Goal: Task Accomplishment & Management: Manage account settings

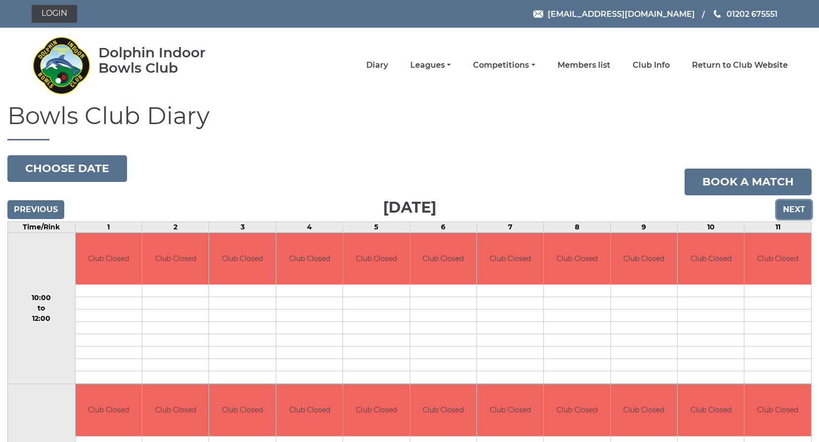
click at [802, 210] on input "Next" at bounding box center [794, 209] width 35 height 19
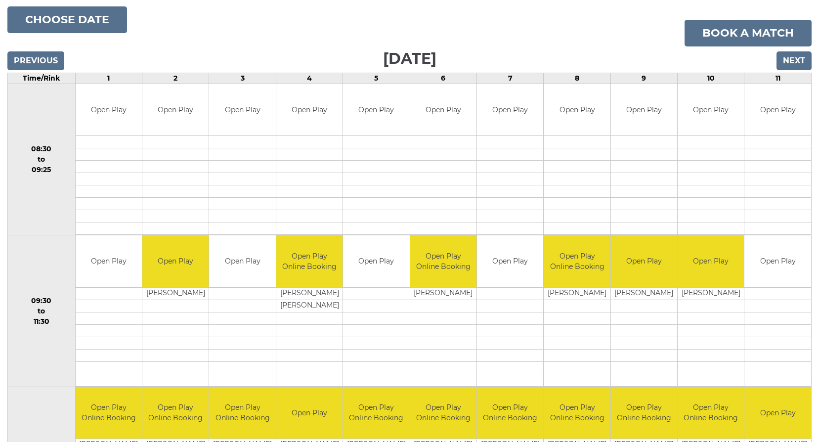
scroll to position [49, 0]
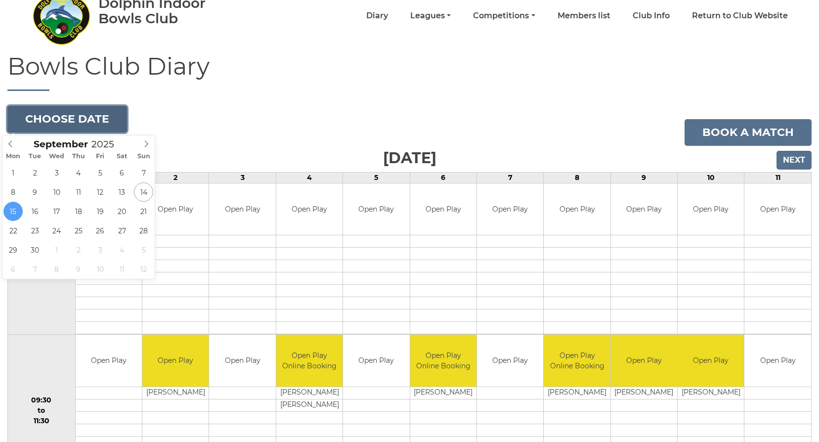
click at [67, 124] on button "Choose date" at bounding box center [67, 119] width 120 height 27
type input "2025-09-29"
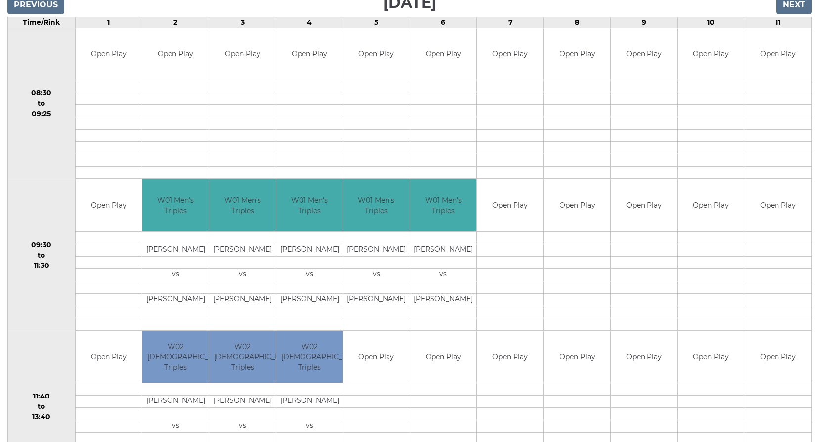
scroll to position [99, 0]
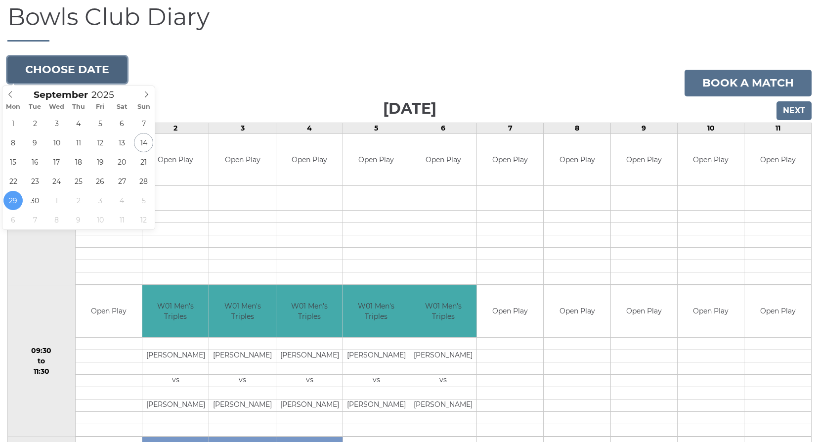
click at [57, 68] on button "Choose date" at bounding box center [67, 69] width 120 height 27
type input "[DATE]"
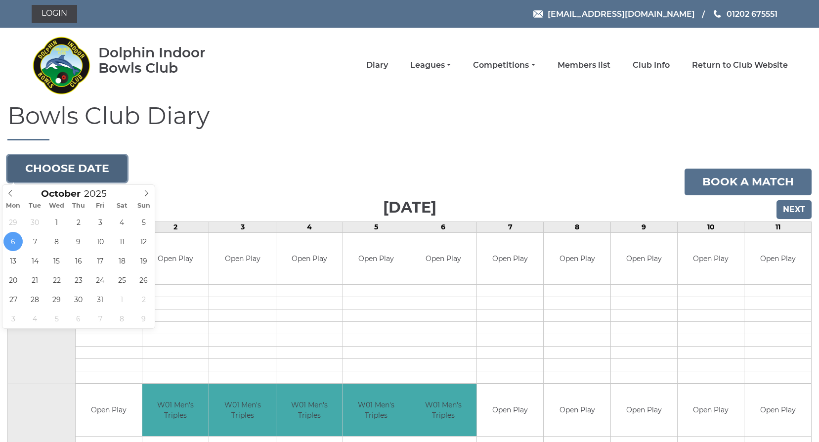
click at [33, 169] on button "Choose date" at bounding box center [67, 168] width 120 height 27
type input "[DATE]"
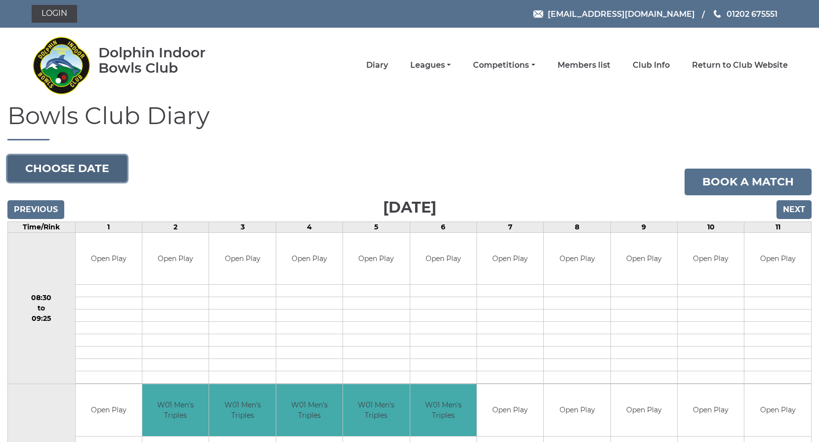
click at [40, 167] on button "Choose date" at bounding box center [67, 168] width 120 height 27
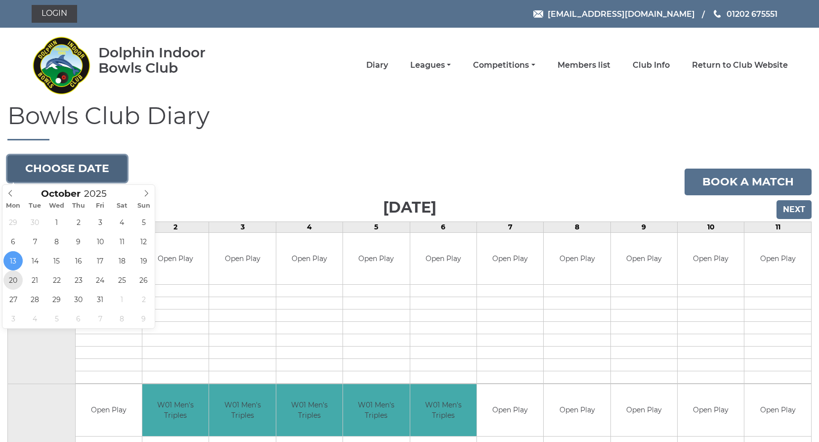
type input "[DATE]"
click at [77, 170] on button "Choose date" at bounding box center [67, 168] width 120 height 27
type input "2025-10-23"
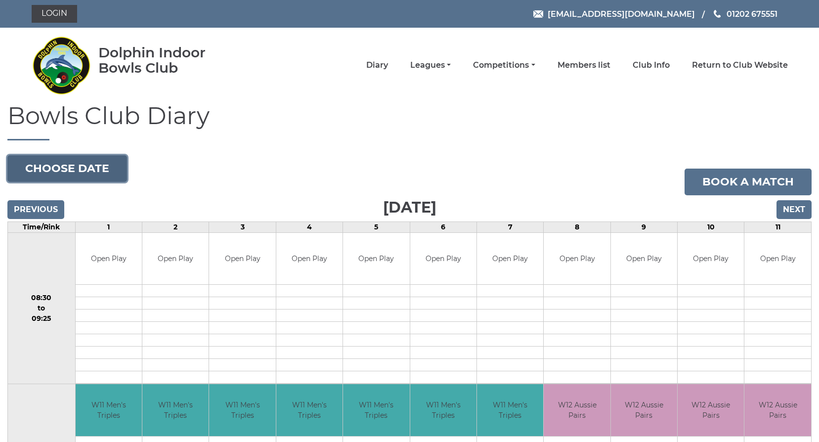
click at [48, 167] on button "Choose date" at bounding box center [67, 168] width 120 height 27
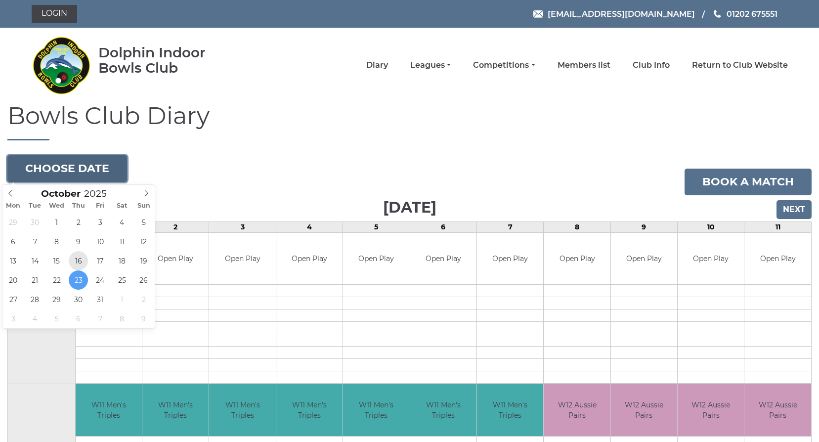
type input "[DATE]"
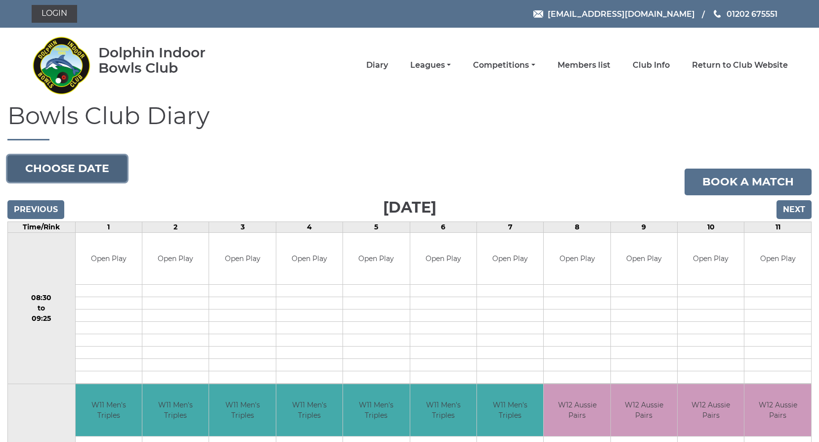
click at [59, 171] on button "Choose date" at bounding box center [67, 168] width 120 height 27
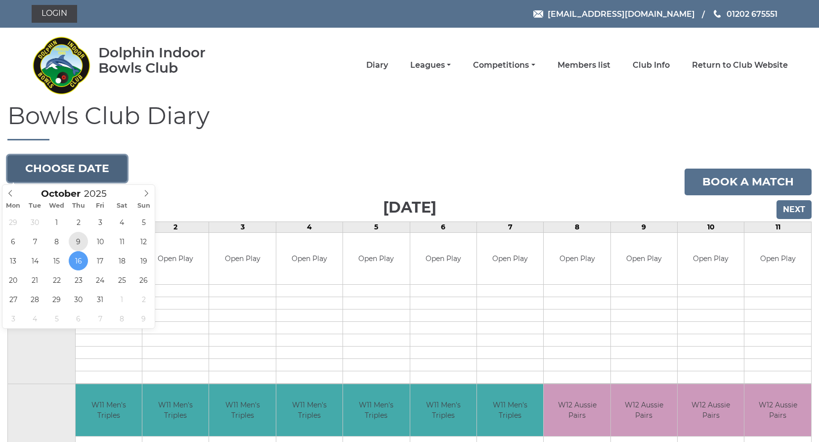
type input "[DATE]"
click at [62, 167] on button "Choose date" at bounding box center [67, 168] width 120 height 27
type input "[DATE]"
click at [67, 169] on button "Choose date" at bounding box center [67, 168] width 120 height 27
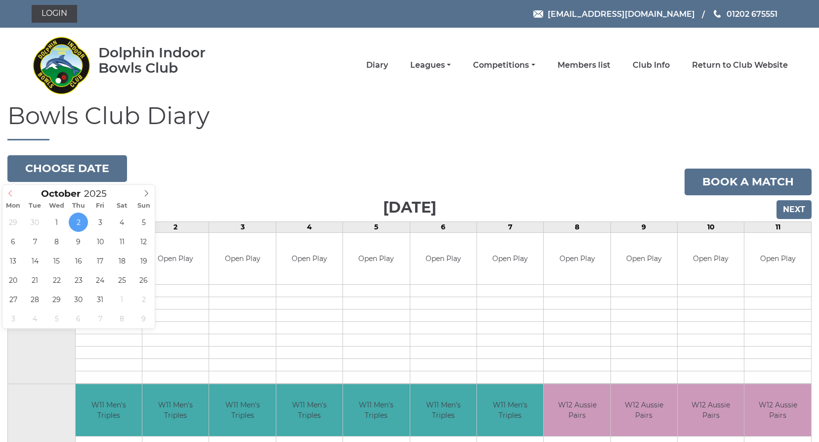
click at [6, 193] on span at bounding box center [10, 192] width 16 height 14
type input "2025-09-25"
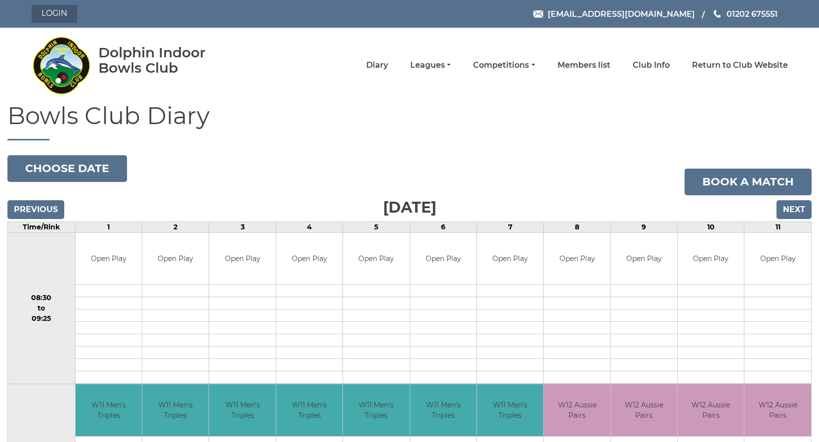
click at [48, 17] on link "Login" at bounding box center [54, 14] width 45 height 18
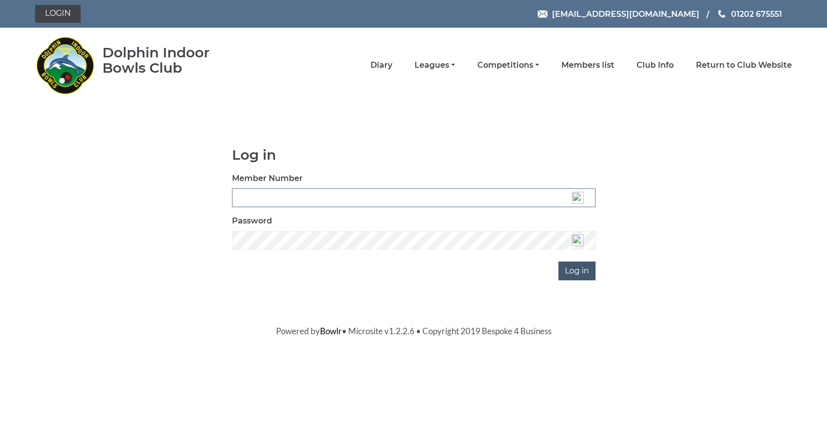
type input "3537"
click at [558, 269] on input "Log in" at bounding box center [576, 271] width 37 height 19
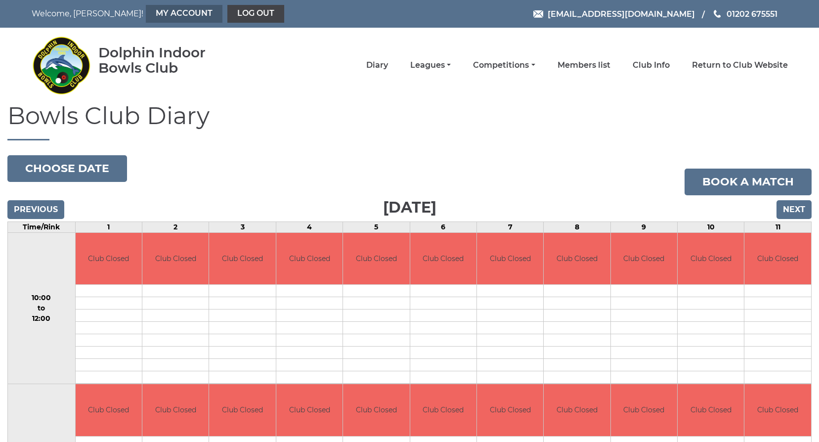
click at [178, 9] on link "My Account" at bounding box center [184, 14] width 77 height 18
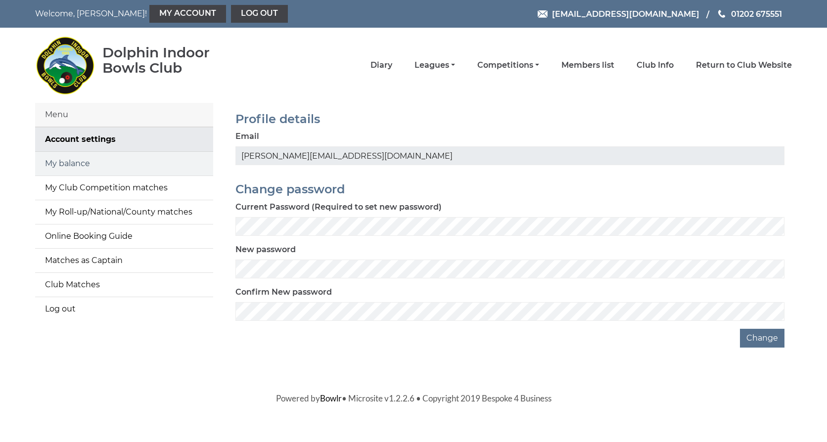
click at [104, 161] on link "My balance" at bounding box center [124, 164] width 178 height 24
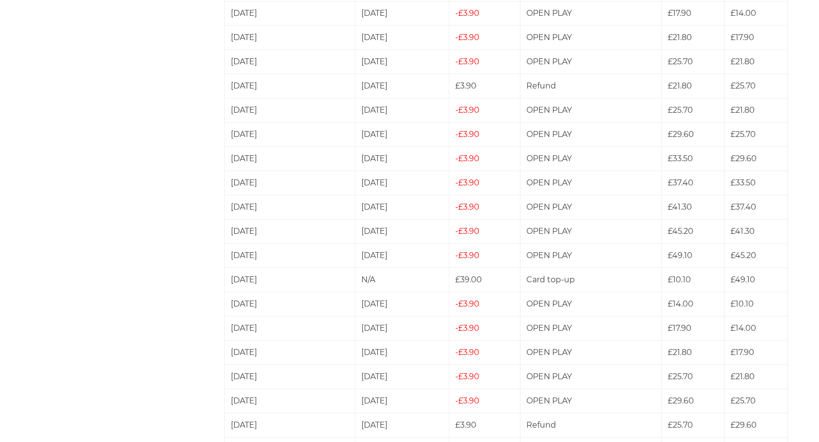
scroll to position [2837, 0]
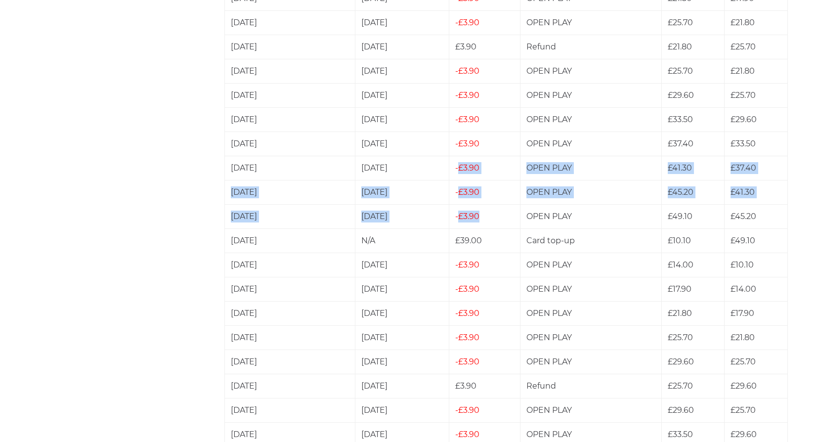
drag, startPoint x: 477, startPoint y: 215, endPoint x: 450, endPoint y: 161, distance: 60.1
drag, startPoint x: 450, startPoint y: 161, endPoint x: 485, endPoint y: 209, distance: 59.1
click at [485, 209] on td "£3.90" at bounding box center [484, 216] width 71 height 24
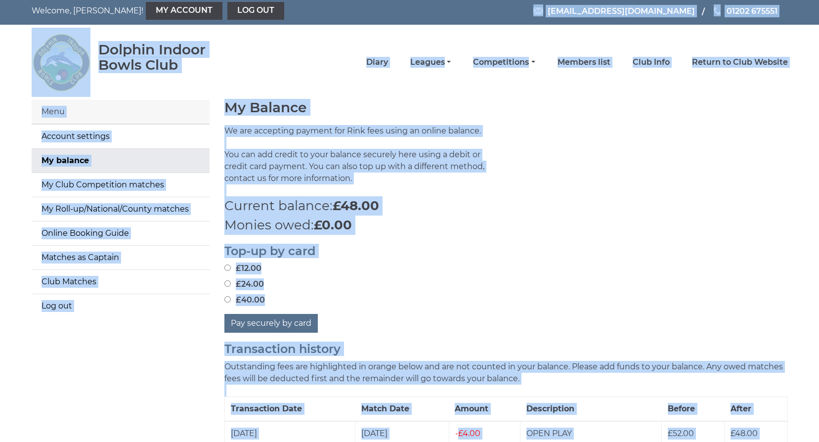
scroll to position [0, 0]
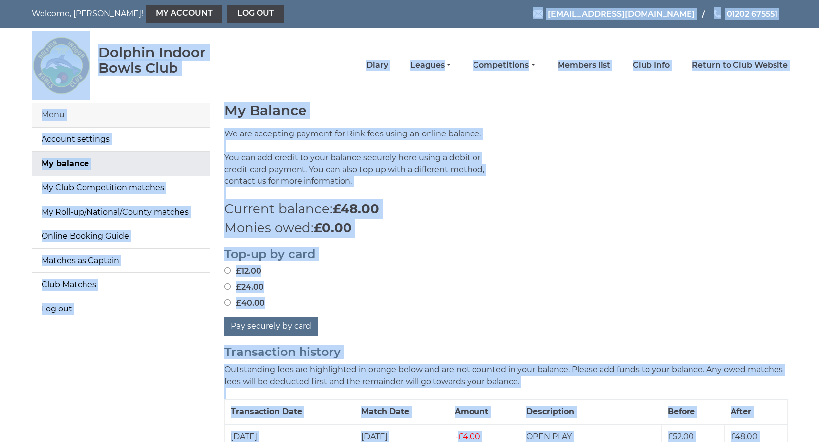
drag, startPoint x: 484, startPoint y: 214, endPoint x: 441, endPoint y: 0, distance: 218.4
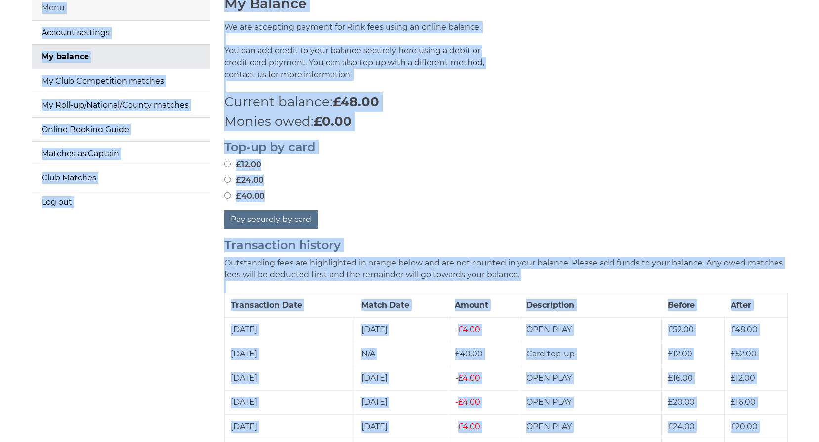
scroll to position [148, 0]
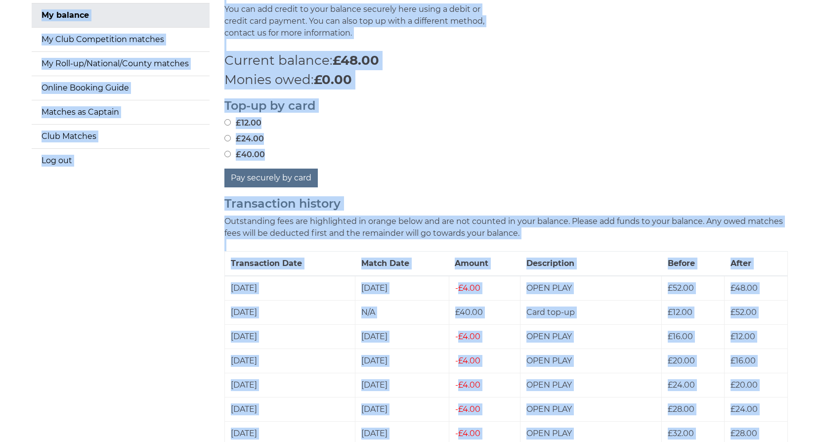
click at [441, 153] on div "£40.00" at bounding box center [506, 155] width 564 height 12
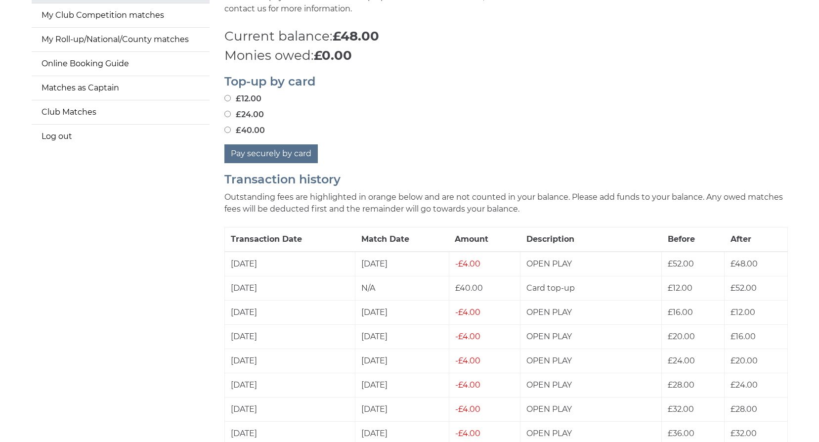
scroll to position [99, 0]
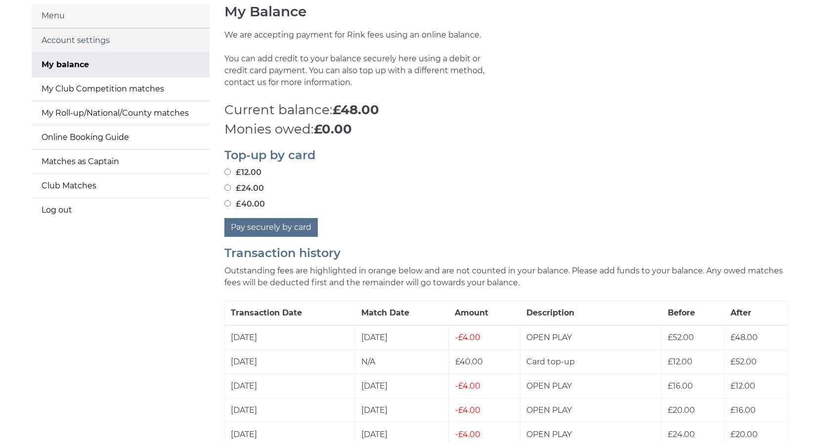
click at [70, 40] on link "Account settings" at bounding box center [121, 41] width 178 height 24
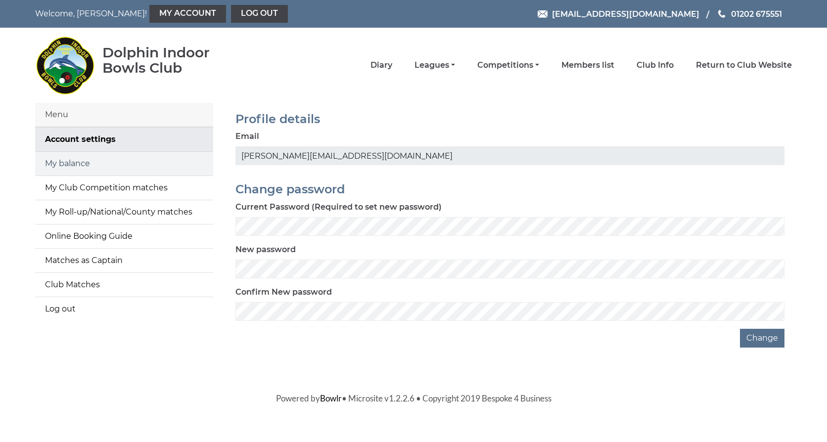
click at [83, 163] on link "My balance" at bounding box center [124, 164] width 178 height 24
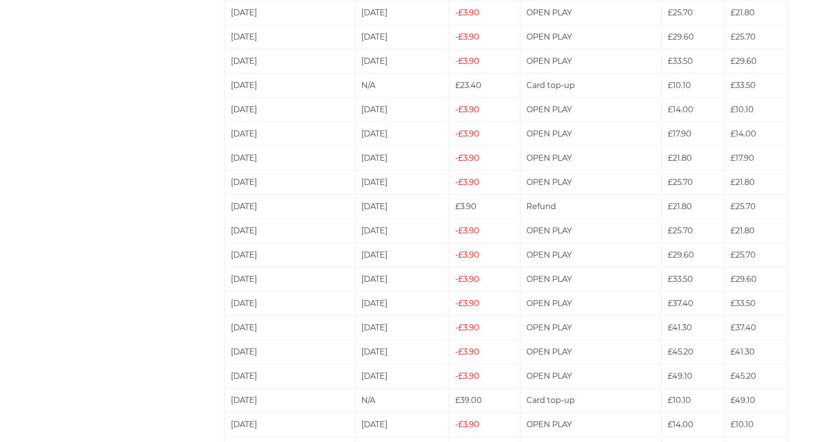
scroll to position [2683, 0]
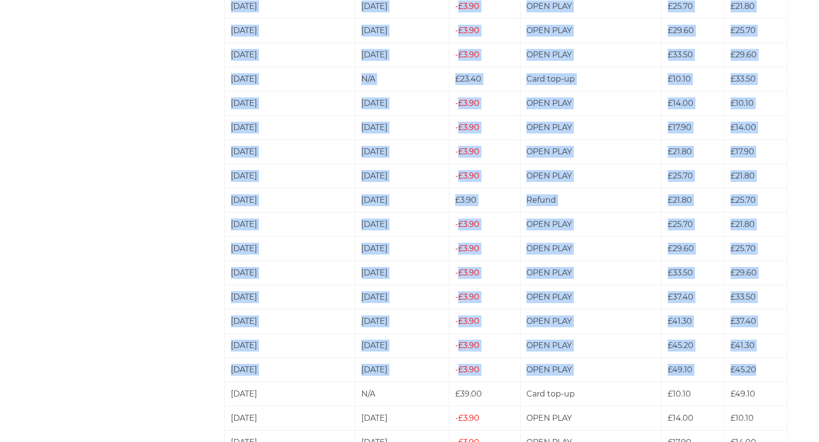
drag, startPoint x: 225, startPoint y: 410, endPoint x: 766, endPoint y: 374, distance: 541.7
copy table "Loremipsumd Sita Conse Adip Elitse Doeiusmodte Incidi Utlab 30/38/6052 47/01/21…"
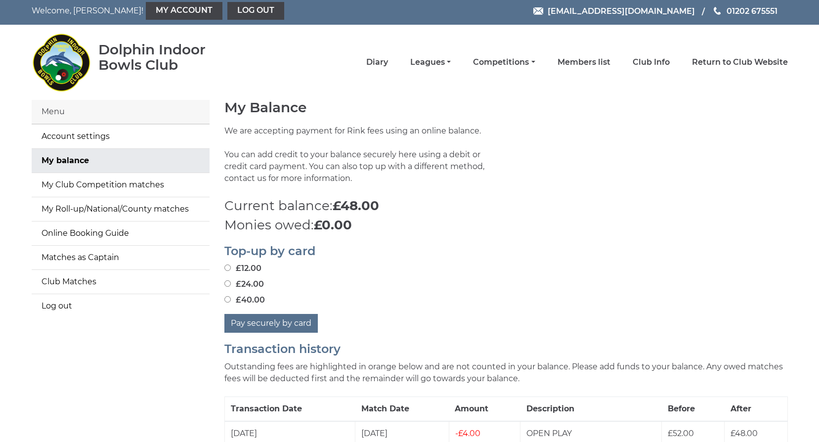
scroll to position [0, 0]
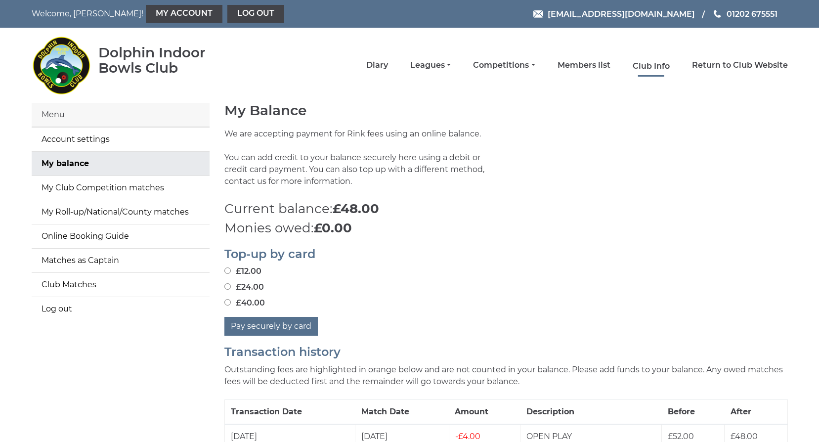
click at [654, 64] on link "Club Info" at bounding box center [651, 66] width 37 height 11
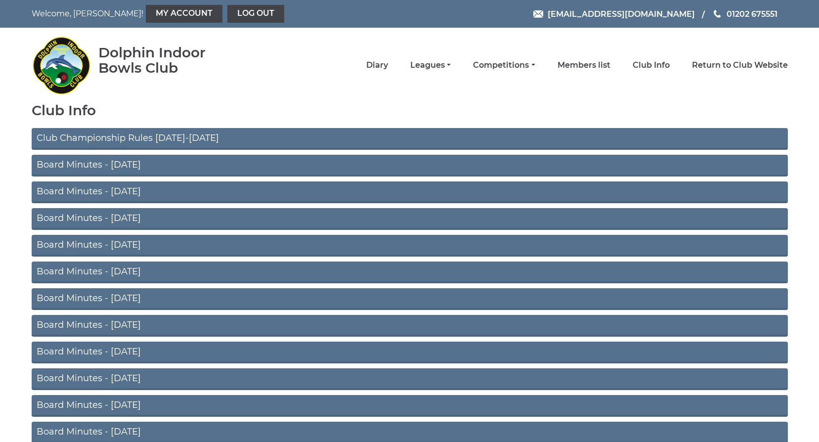
click at [476, 135] on link "Club Championship Rules [DATE]-[DATE]" at bounding box center [410, 139] width 756 height 22
click at [227, 12] on link "Log out" at bounding box center [255, 14] width 57 height 18
